Goal: Find contact information: Find contact information

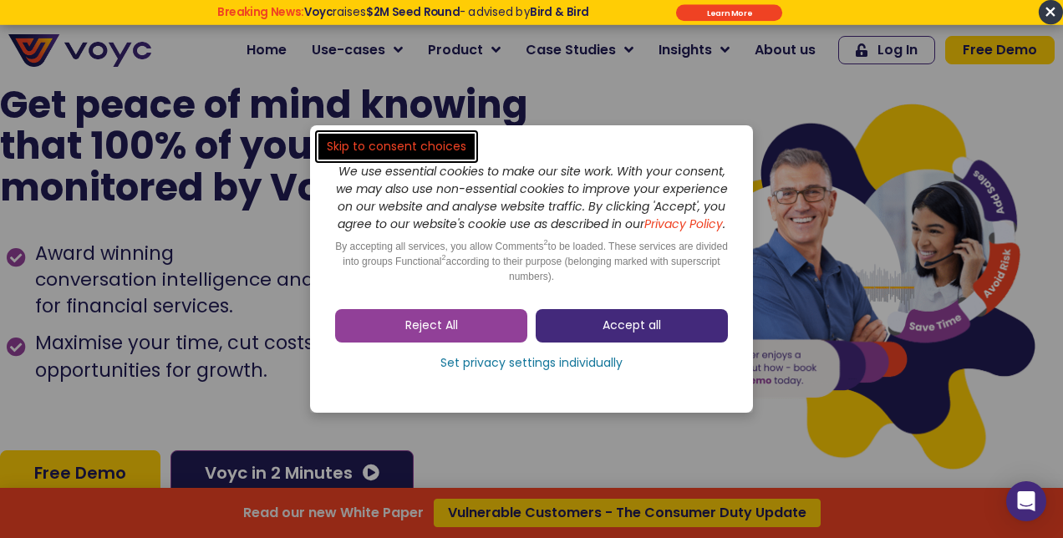
click at [593, 336] on link "Accept all" at bounding box center [632, 325] width 192 height 33
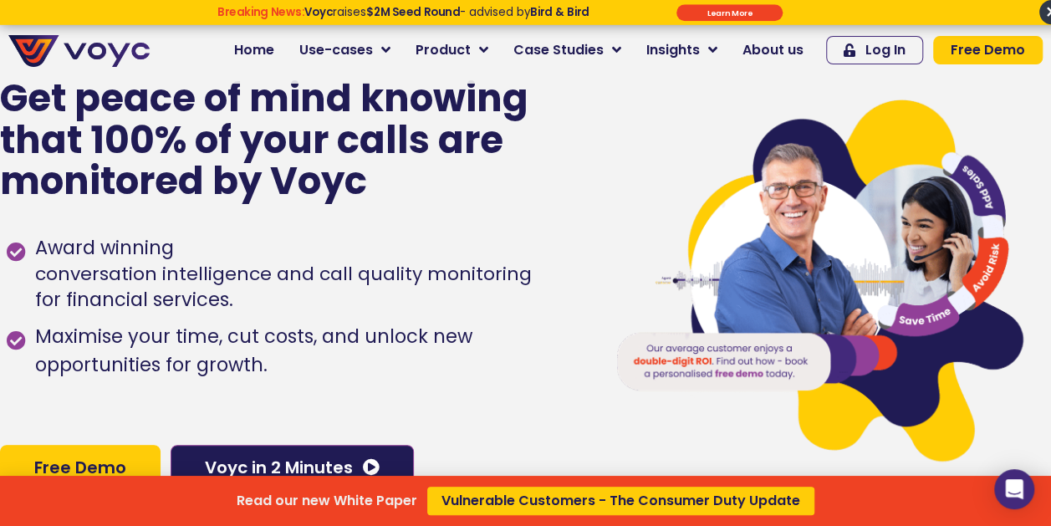
click at [353, 52] on div "Read our new White Paper Vulnerable Customers - The Consumer Duty Update" at bounding box center [525, 263] width 1051 height 526
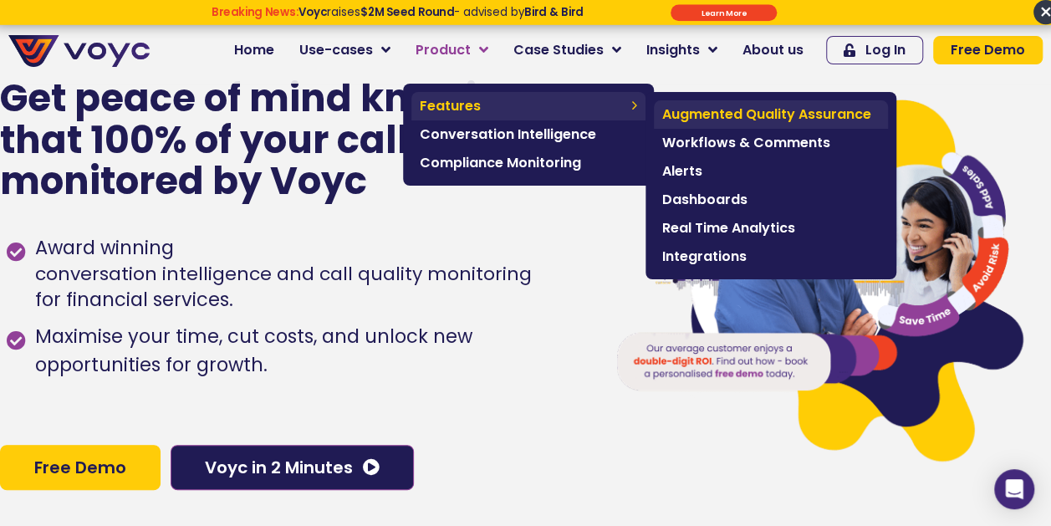
click at [747, 124] on span "Augmented Quality Assurance" at bounding box center [770, 114] width 217 height 20
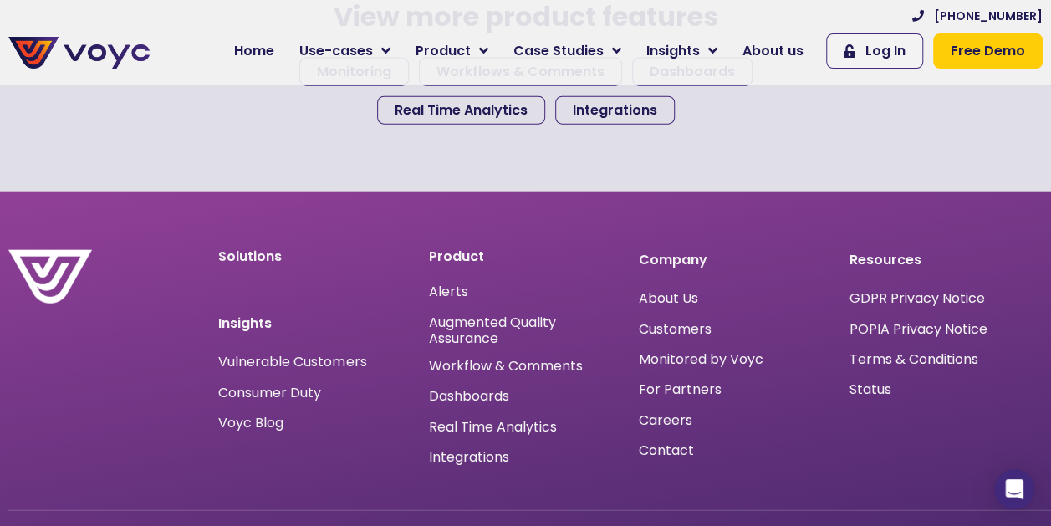
scroll to position [1944, 0]
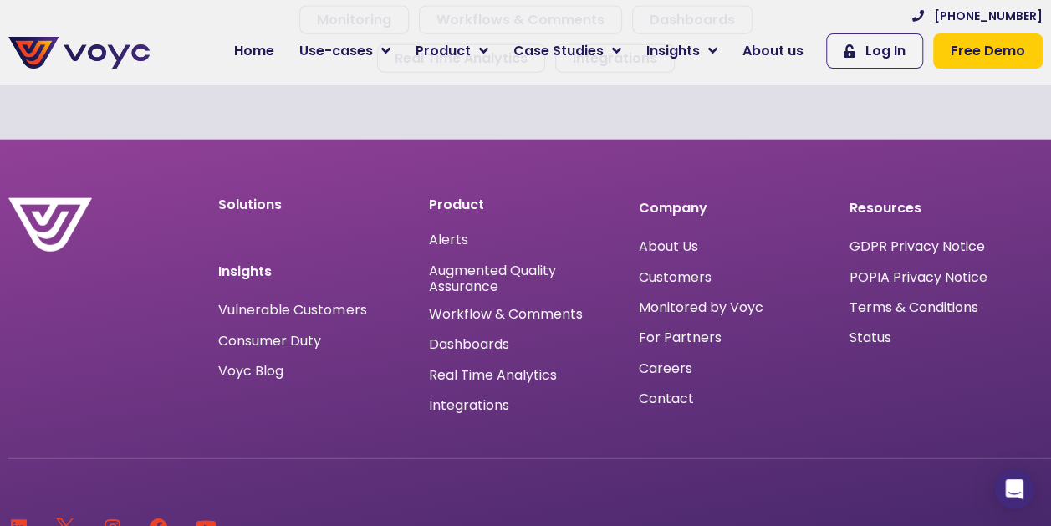
click at [165, 22] on div "+44 204 572 7172 Home Use-cases Protect Save Grow Finance Mortgage Brokers Car …" at bounding box center [604, 42] width 893 height 69
